Goal: Task Accomplishment & Management: Manage account settings

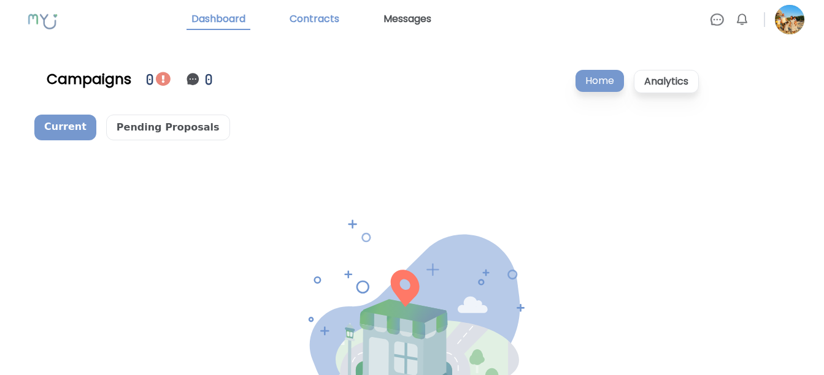
click at [328, 17] on link "Contracts" at bounding box center [314, 19] width 59 height 21
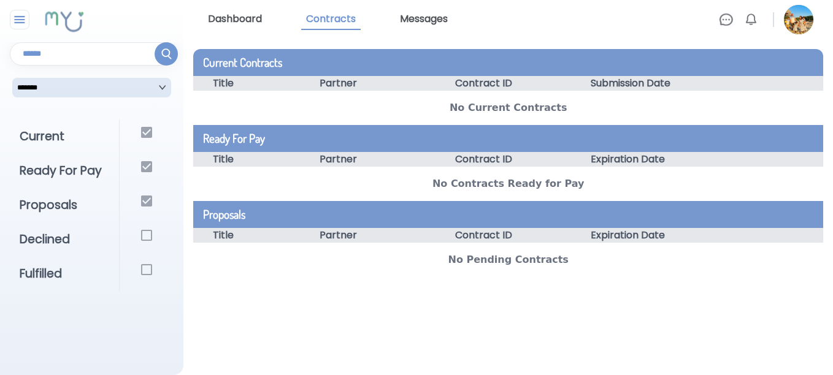
click at [232, 23] on link "Dashboard" at bounding box center [235, 19] width 64 height 21
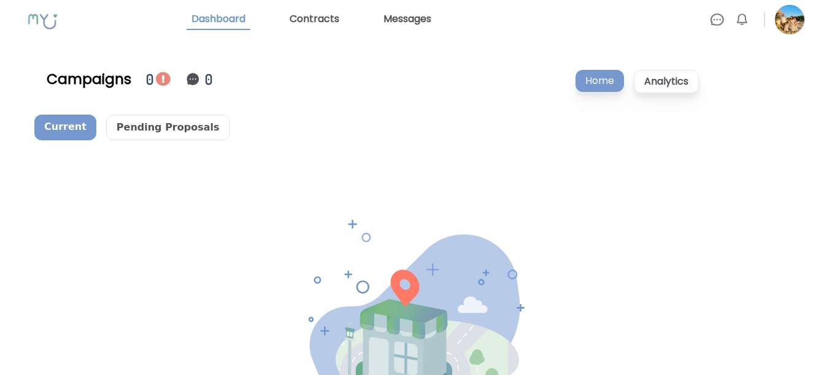
click at [789, 23] on img at bounding box center [789, 19] width 29 height 29
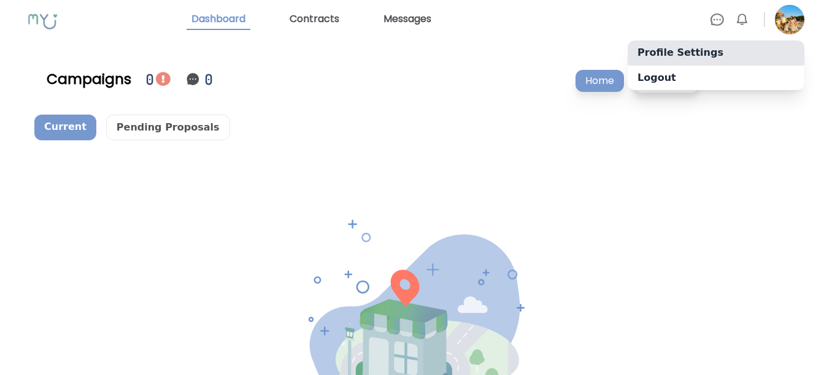
click at [686, 53] on link "Profile Settings" at bounding box center [715, 52] width 177 height 25
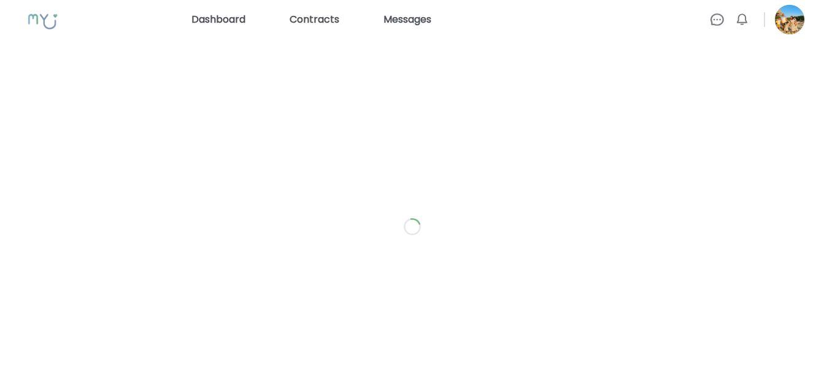
select select "*"
select select "**"
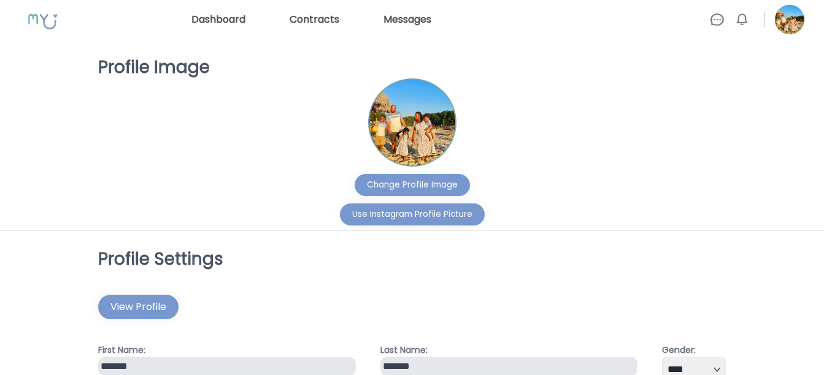
click at [35, 26] on rect at bounding box center [44, 21] width 46 height 40
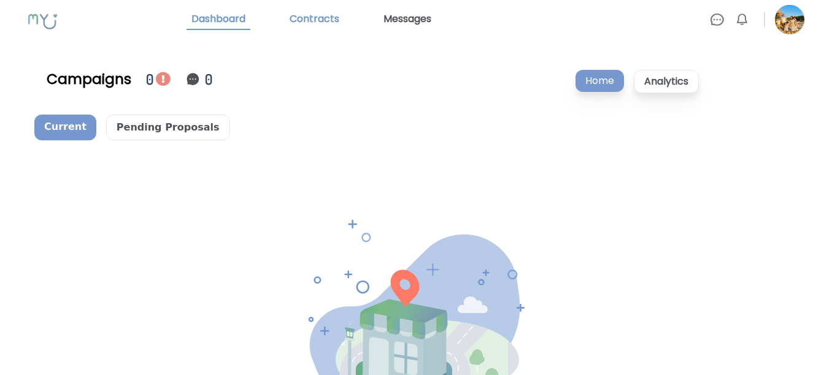
click at [320, 24] on link "Contracts" at bounding box center [314, 19] width 59 height 21
